Goal: Task Accomplishment & Management: Manage account settings

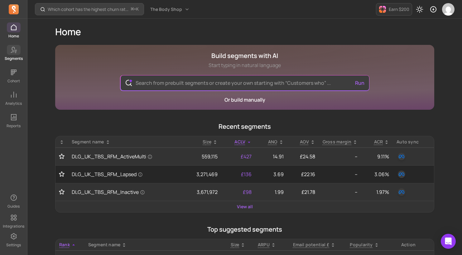
click at [11, 56] on p "Segments" at bounding box center [14, 58] width 18 height 5
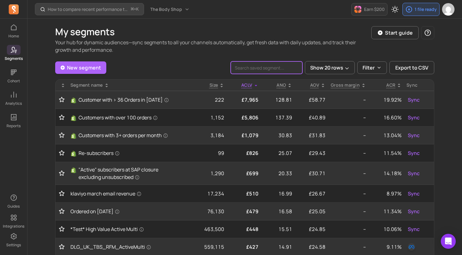
click at [281, 69] on input "search" at bounding box center [267, 67] width 72 height 12
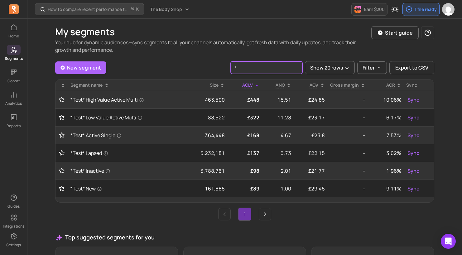
type input "*"
click at [86, 193] on td "*Test* New" at bounding box center [125, 189] width 114 height 18
click at [86, 191] on span "*Test* New" at bounding box center [87, 188] width 32 height 7
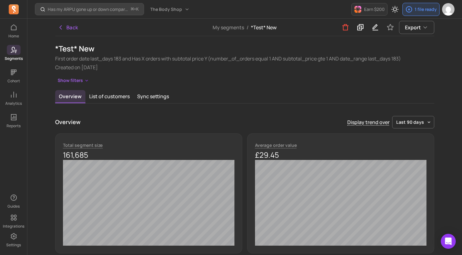
click at [85, 81] on icon "button" at bounding box center [86, 81] width 2 height 2
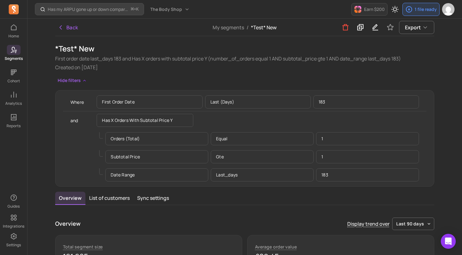
click at [73, 27] on button "Back" at bounding box center [68, 27] width 26 height 12
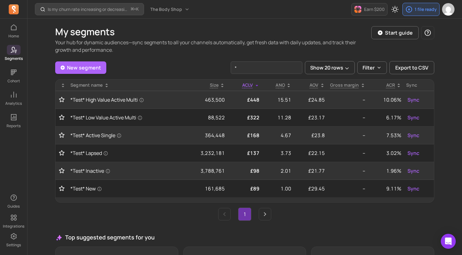
click at [119, 101] on span "*Test* High Value Active Multi" at bounding box center [108, 99] width 74 height 7
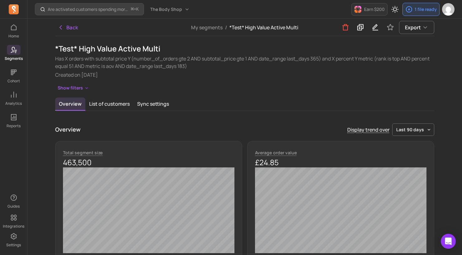
click at [81, 87] on button "Show filters" at bounding box center [73, 88] width 37 height 9
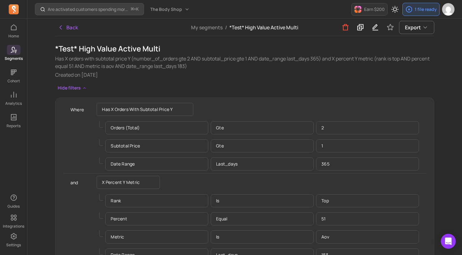
click at [69, 27] on button "Back" at bounding box center [68, 27] width 26 height 12
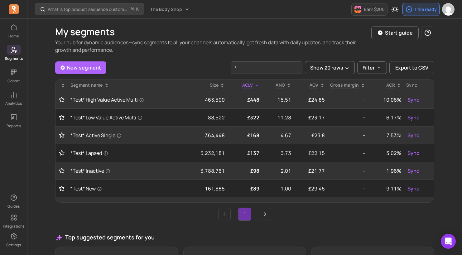
click at [115, 135] on span "*Test* Active Single" at bounding box center [96, 135] width 51 height 7
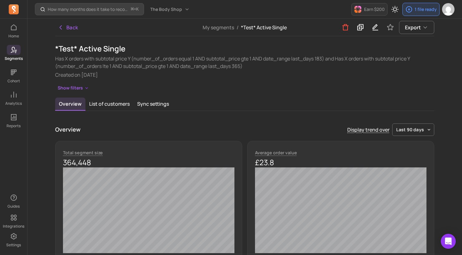
click at [83, 85] on button "Show filters" at bounding box center [73, 88] width 37 height 9
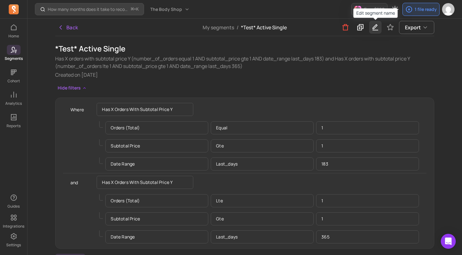
click at [378, 27] on icon "button" at bounding box center [375, 27] width 7 height 8
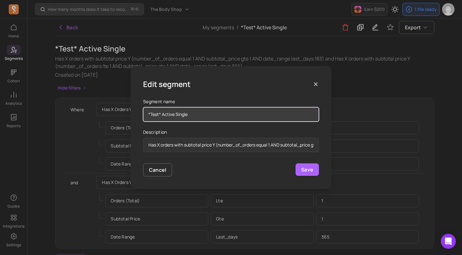
click at [243, 114] on input "*Test* Active Single" at bounding box center [231, 114] width 176 height 14
type input "*Test* Active Single wrong"
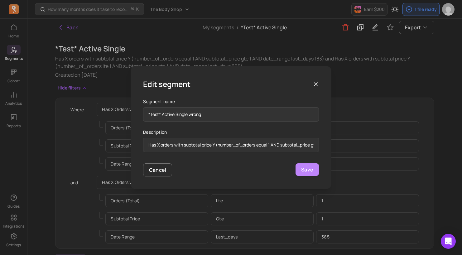
click at [307, 170] on button "Save" at bounding box center [307, 169] width 23 height 12
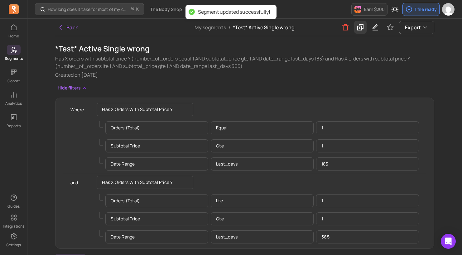
click at [361, 28] on icon at bounding box center [361, 27] width 6 height 6
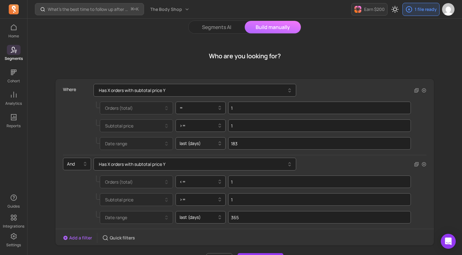
scroll to position [24, 0]
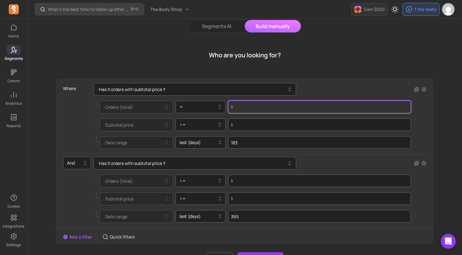
click at [254, 108] on input "1" at bounding box center [319, 107] width 183 height 12
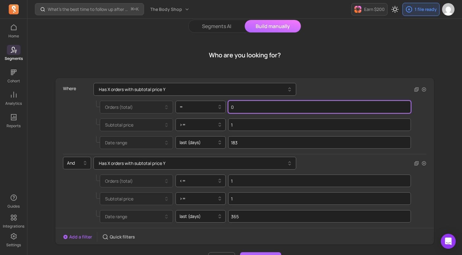
type input "0"
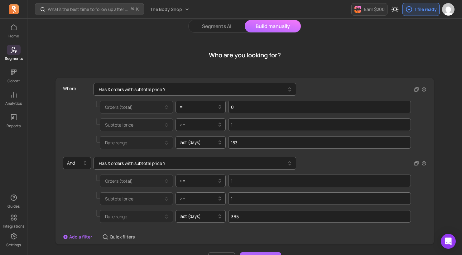
click at [351, 160] on div "Has X orders with subtotal price Y" at bounding box center [260, 163] width 333 height 13
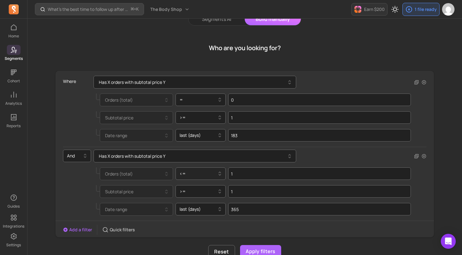
click at [198, 180] on div "<=" at bounding box center [201, 174] width 51 height 12
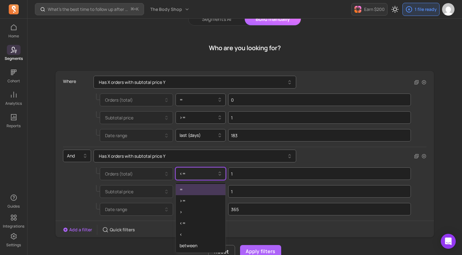
scroll to position [32, 0]
click at [191, 190] on div "=" at bounding box center [201, 189] width 50 height 11
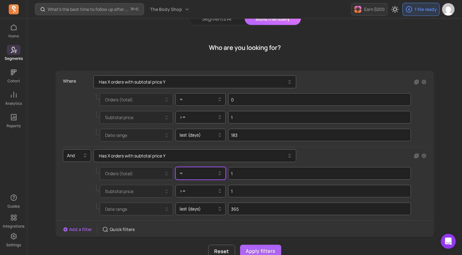
click at [90, 196] on div at bounding box center [80, 191] width 28 height 13
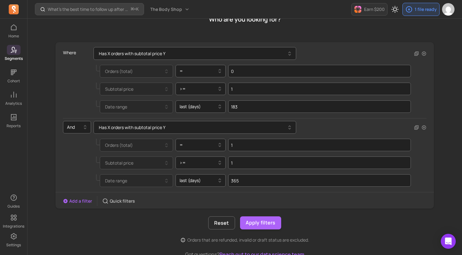
scroll to position [61, 0]
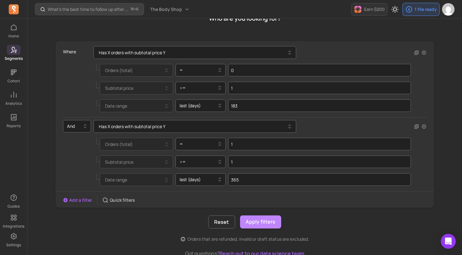
click at [268, 224] on button "Apply filters" at bounding box center [260, 222] width 41 height 13
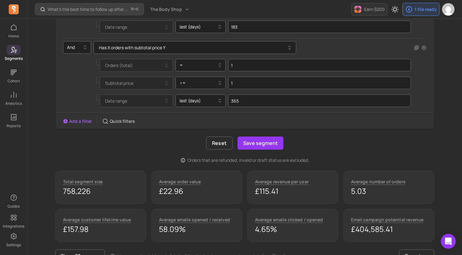
scroll to position [141, 0]
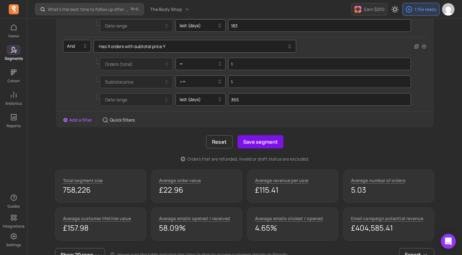
click at [261, 141] on button "Save segment" at bounding box center [261, 141] width 46 height 13
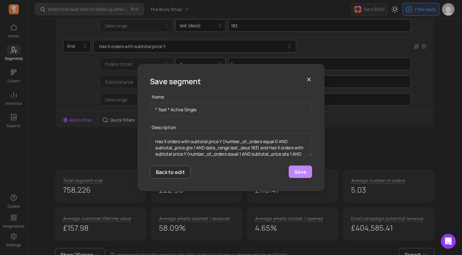
type input "* Test * Active Single"
click at [304, 175] on button "Save" at bounding box center [300, 172] width 23 height 12
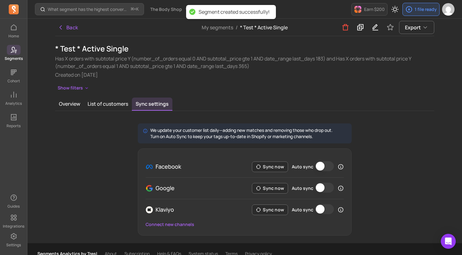
click at [15, 52] on icon at bounding box center [15, 52] width 1 height 1
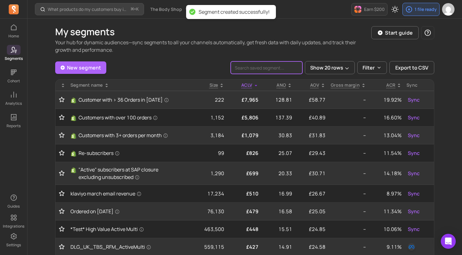
click at [285, 66] on input "search" at bounding box center [267, 67] width 72 height 12
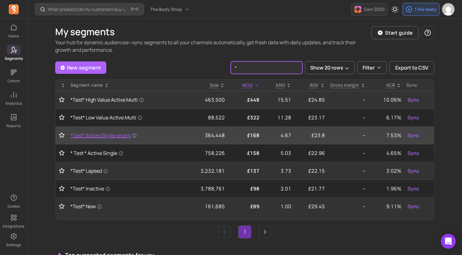
type input "*"
click at [88, 134] on span "*Test* Active Single wrong" at bounding box center [104, 135] width 66 height 7
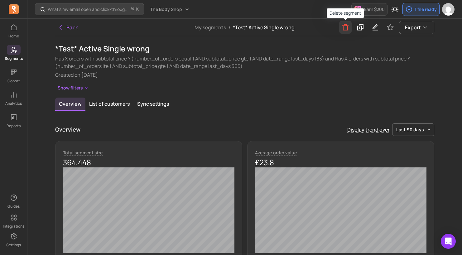
click at [346, 28] on icon "button" at bounding box center [345, 27] width 7 height 8
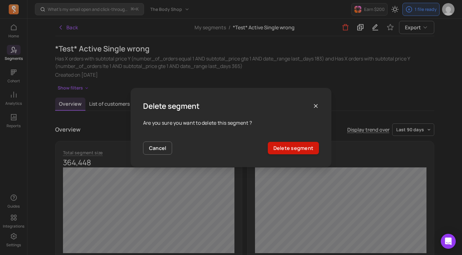
click at [293, 149] on button "Delete segment" at bounding box center [293, 148] width 51 height 12
